Goal: Information Seeking & Learning: Learn about a topic

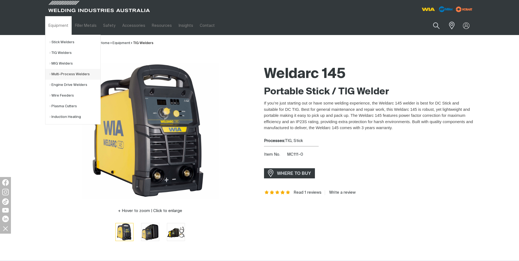
click at [66, 73] on link "Multi-Process Welders" at bounding box center [74, 74] width 51 height 11
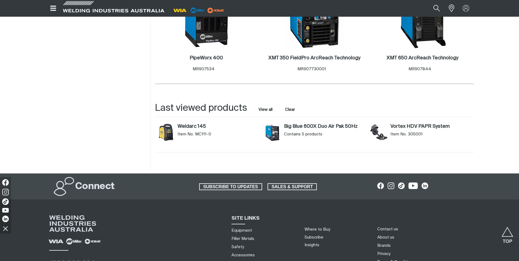
scroll to position [575, 0]
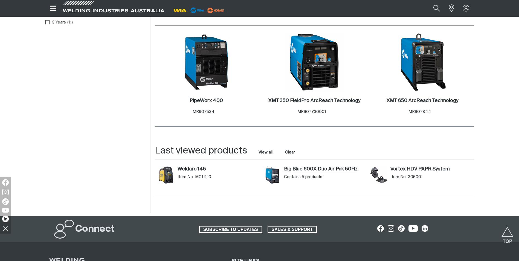
click at [292, 166] on link "Big Blue 600X Duo Air Pak 50Hz" at bounding box center [324, 169] width 81 height 6
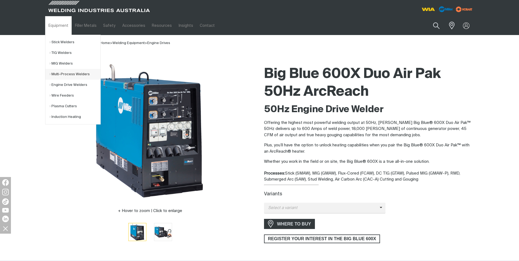
click at [73, 72] on link "Multi-Process Welders" at bounding box center [74, 74] width 51 height 11
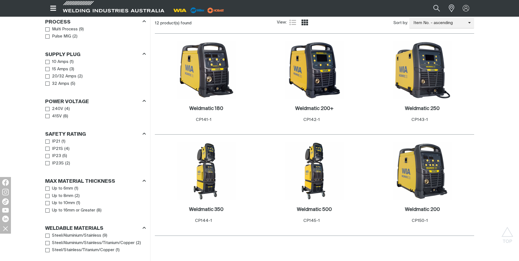
scroll to position [266, 0]
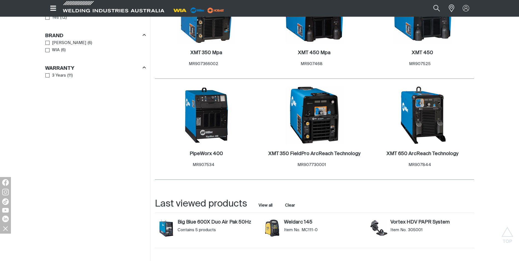
scroll to position [521, 0]
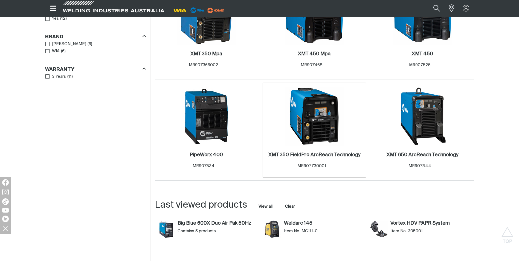
click at [314, 129] on img at bounding box center [314, 116] width 58 height 58
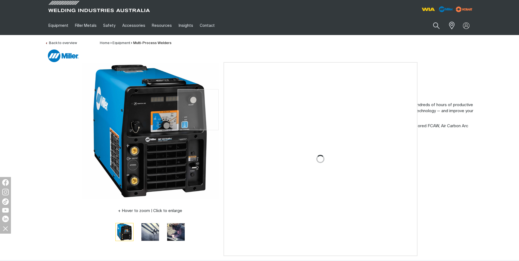
click at [198, 110] on img at bounding box center [150, 131] width 137 height 137
